Goal: Task Accomplishment & Management: Use online tool/utility

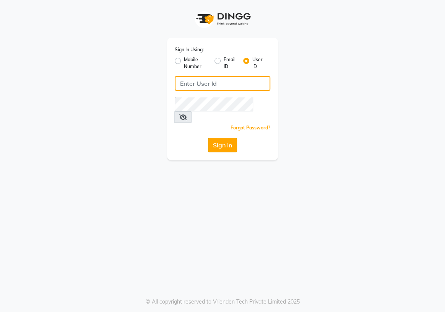
type input "e1934-25"
click at [222, 138] on button "Sign In" at bounding box center [222, 145] width 29 height 15
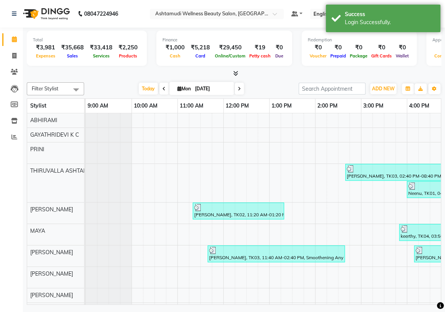
scroll to position [0, 91]
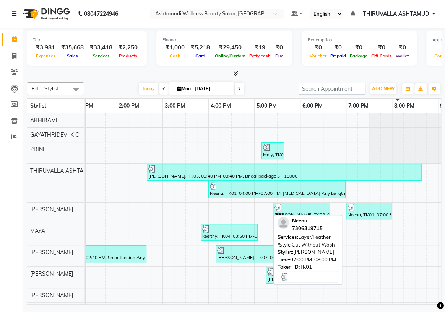
click at [355, 211] on div "Neenu, TK01, 07:00 PM-08:00 PM, Layer/Feather /Style Cut Without Wash" at bounding box center [369, 210] width 44 height 15
select select "3"
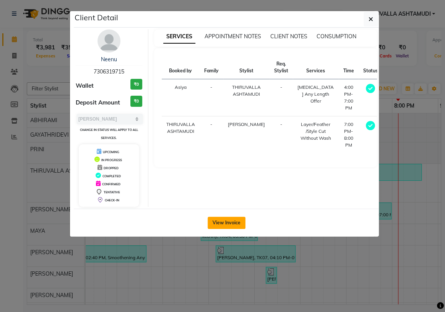
click at [222, 223] on button "View Invoice" at bounding box center [227, 222] width 38 height 12
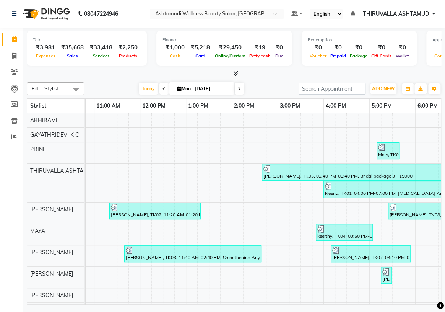
scroll to position [0, 67]
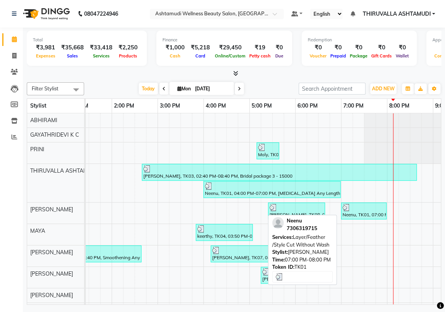
click at [355, 210] on div at bounding box center [364, 207] width 42 height 8
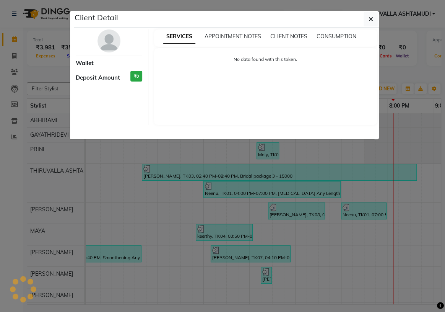
select select "3"
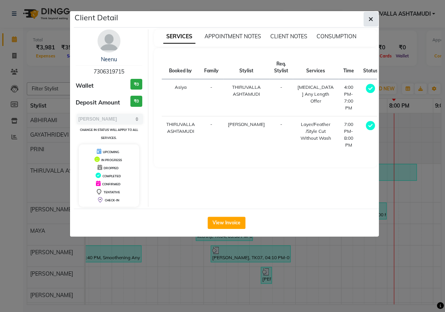
click at [375, 19] on button "button" at bounding box center [371, 19] width 15 height 15
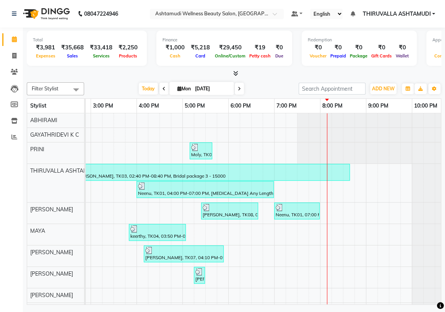
scroll to position [0, 278]
